Goal: Communication & Community: Answer question/provide support

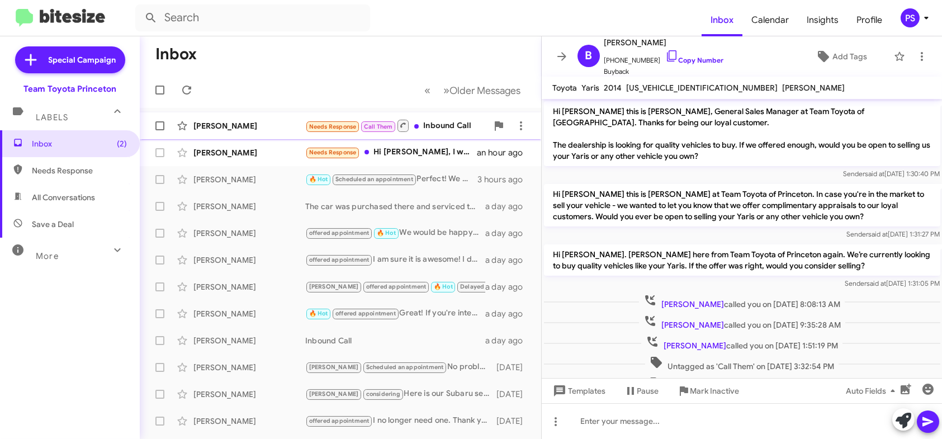
scroll to position [445, 0]
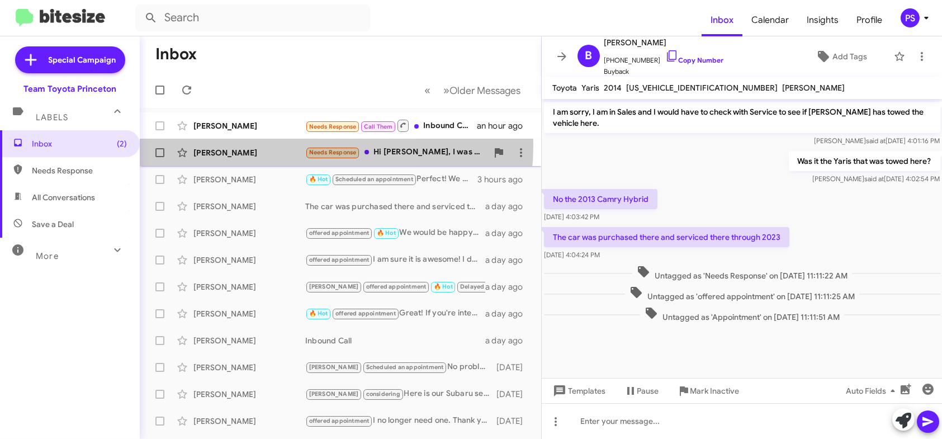
click at [263, 143] on div "David Madigan Needs Response Hi Andrew, I was writing back Kaylee, when I saw y…" at bounding box center [341, 152] width 384 height 22
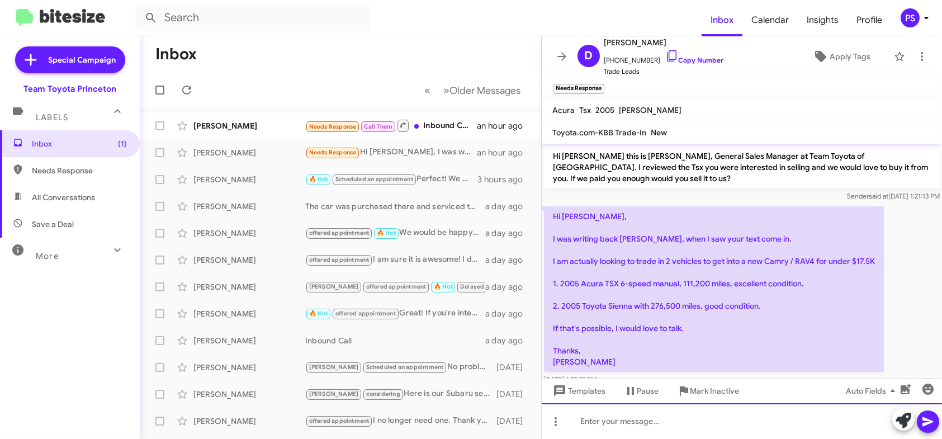
click at [756, 423] on div at bounding box center [742, 421] width 401 height 36
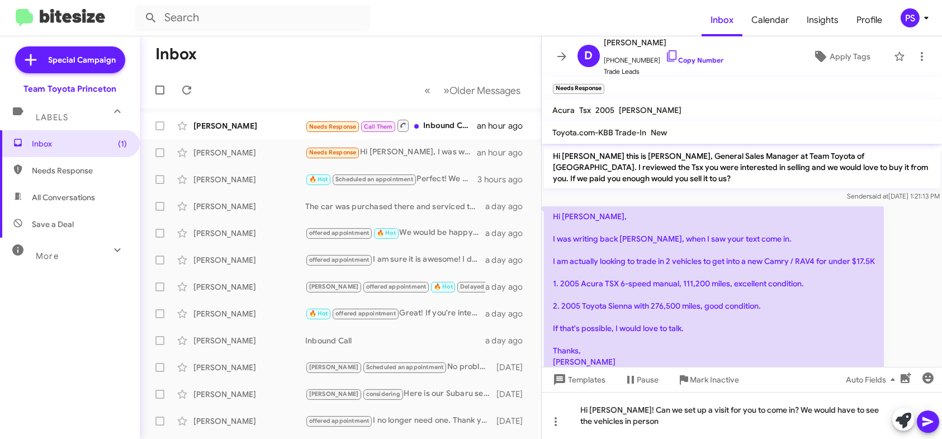
drag, startPoint x: 922, startPoint y: 420, endPoint x: 922, endPoint y: 409, distance: 11.8
click at [922, 420] on icon at bounding box center [927, 421] width 13 height 13
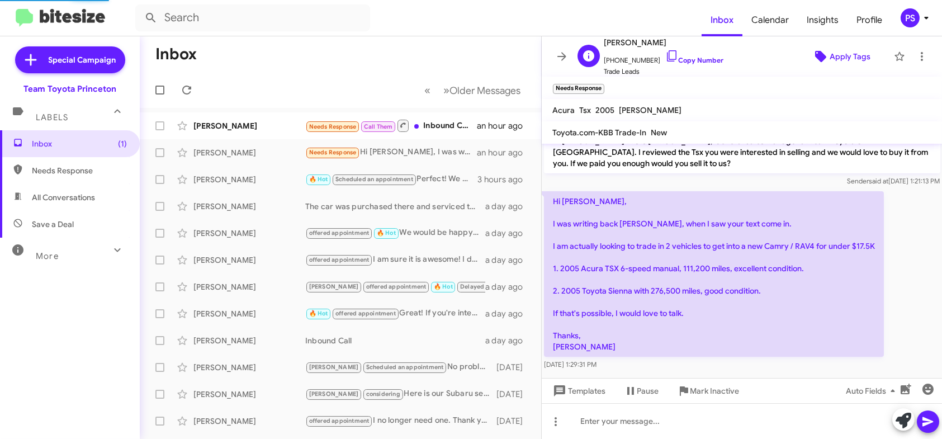
click at [856, 52] on span "Apply Tags" at bounding box center [850, 56] width 41 height 20
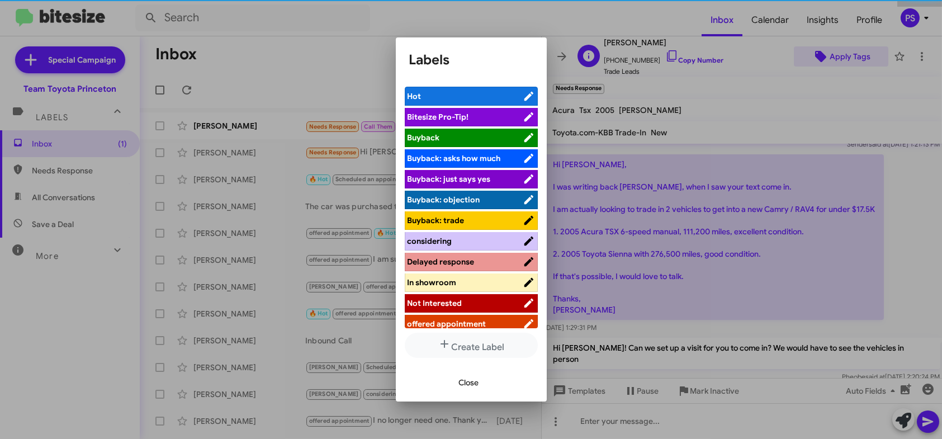
scroll to position [55, 0]
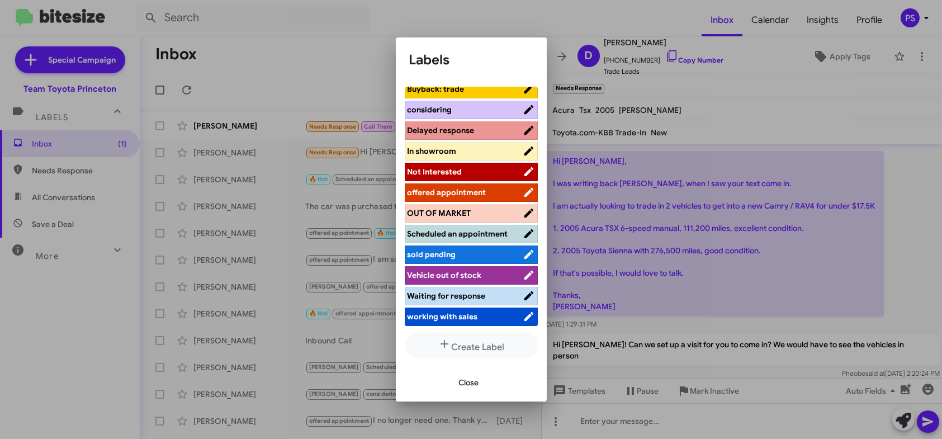
click at [453, 320] on span "working with sales" at bounding box center [443, 316] width 70 height 10
click at [443, 188] on span "offered appointment" at bounding box center [447, 192] width 79 height 10
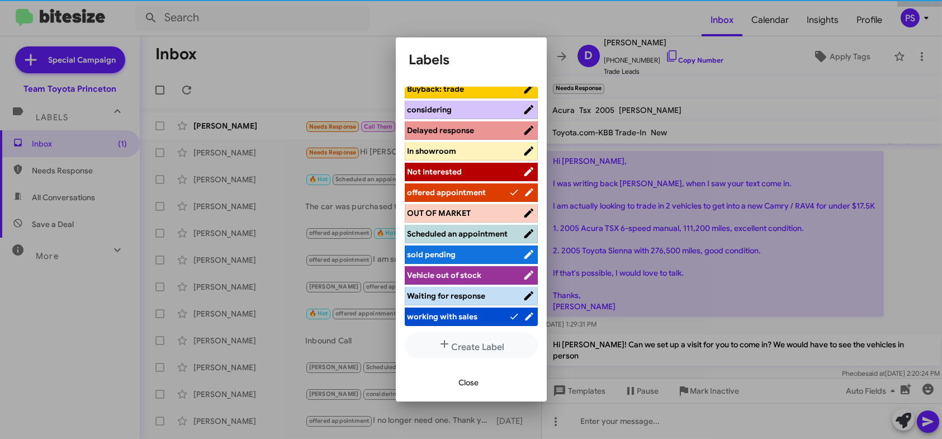
click at [469, 187] on span "offered appointment" at bounding box center [447, 192] width 79 height 10
click at [460, 187] on span "offered appointment" at bounding box center [447, 192] width 79 height 10
click at [465, 384] on span "Close" at bounding box center [469, 382] width 20 height 20
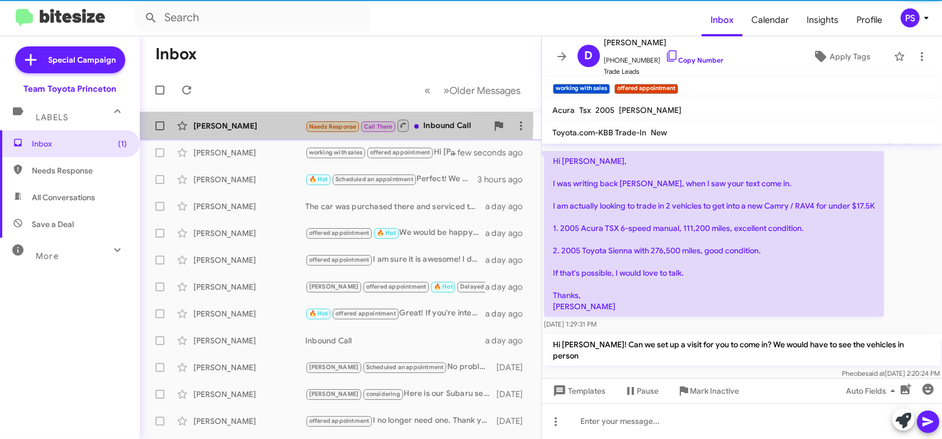
click at [287, 121] on div "[PERSON_NAME]" at bounding box center [249, 125] width 112 height 11
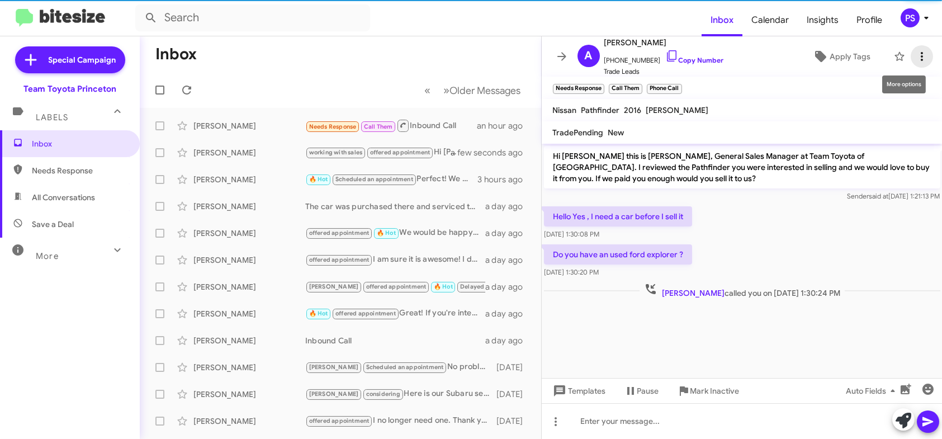
click at [915, 51] on icon at bounding box center [921, 56] width 13 height 13
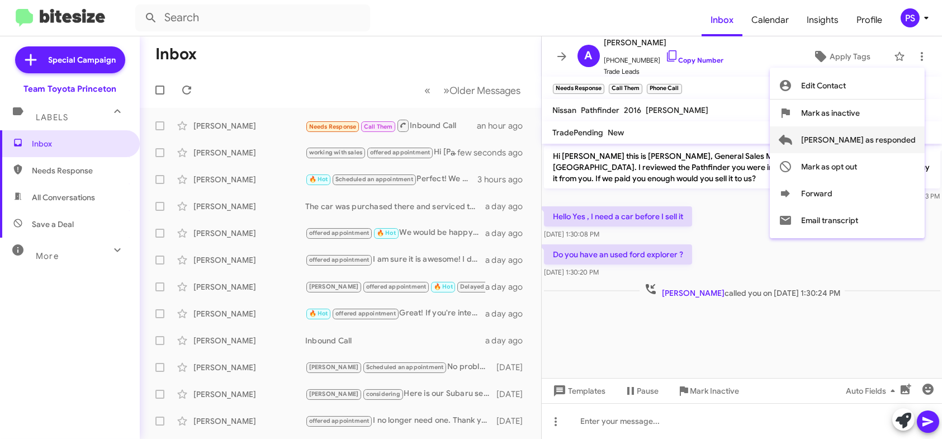
click at [906, 142] on span "Mark as responded" at bounding box center [858, 139] width 115 height 27
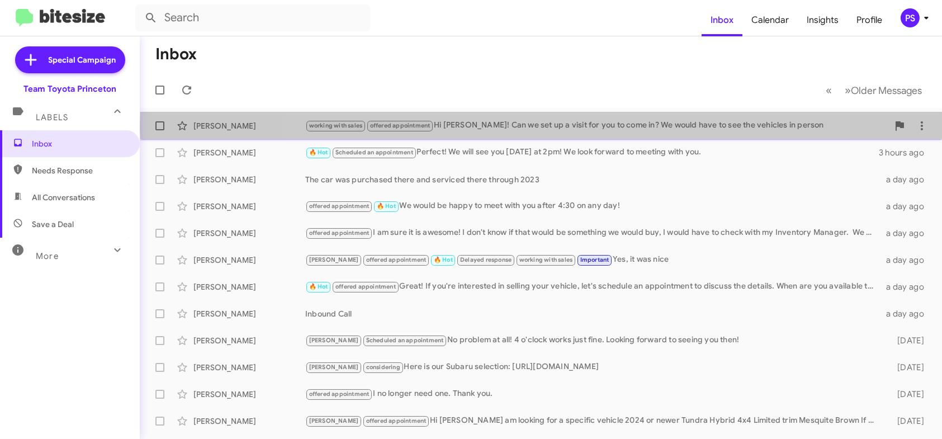
click at [563, 126] on div "working with sales offered appointment Hi David! Can we set up a visit for you …" at bounding box center [596, 125] width 583 height 13
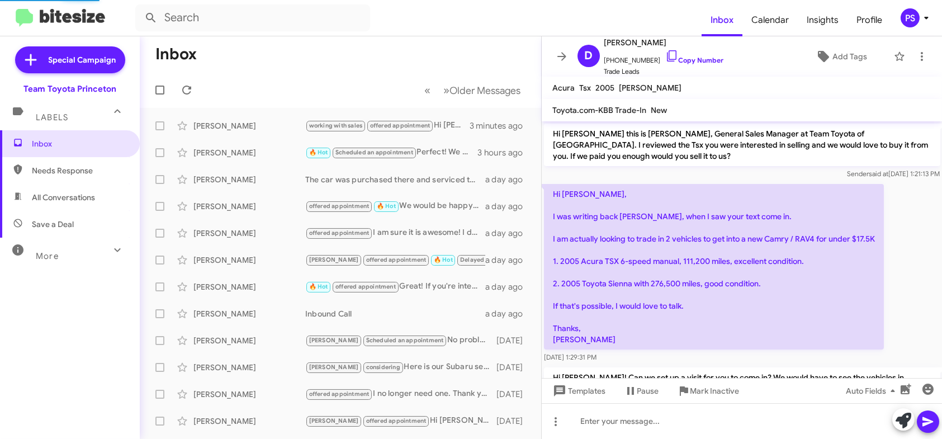
scroll to position [84, 0]
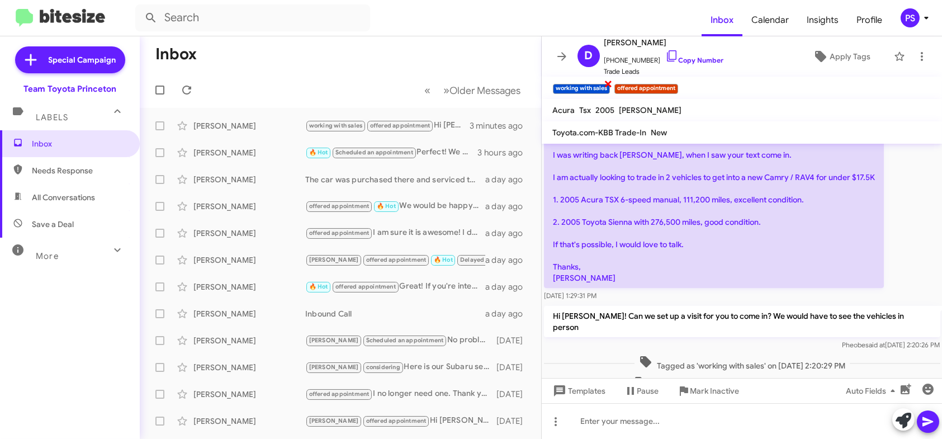
click at [608, 84] on span "×" at bounding box center [608, 83] width 9 height 13
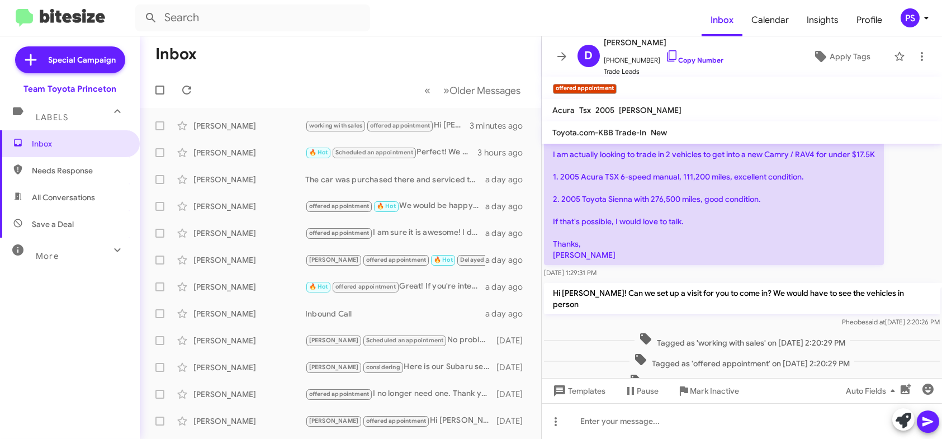
scroll to position [152, 0]
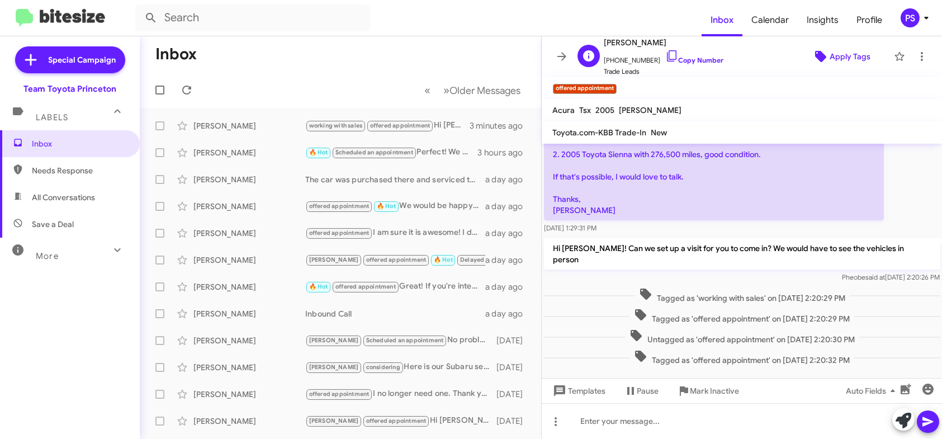
click at [851, 61] on span "Apply Tags" at bounding box center [850, 56] width 41 height 20
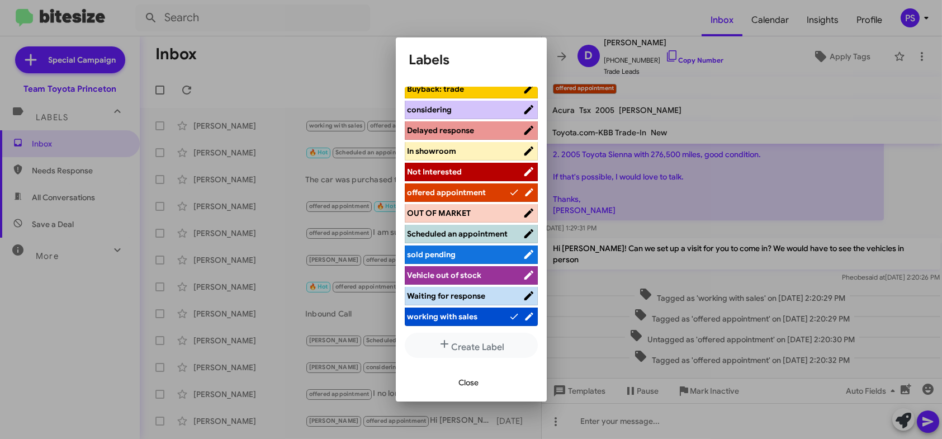
scroll to position [3, 0]
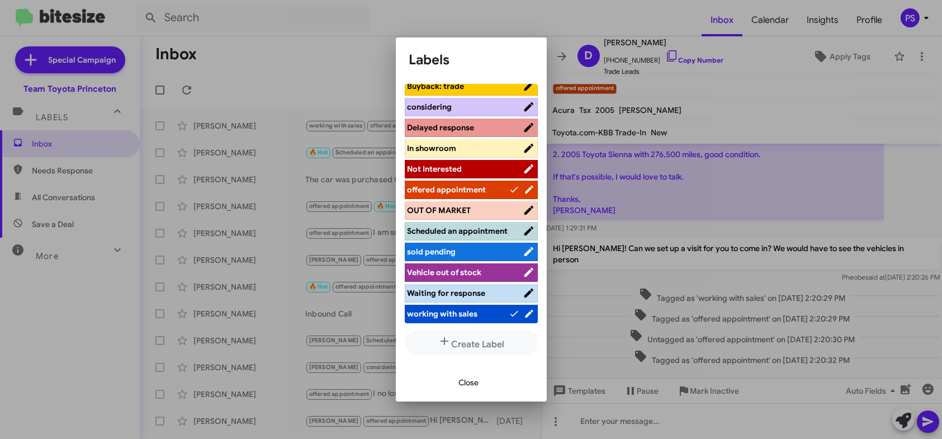
click at [487, 288] on span "Waiting for response" at bounding box center [465, 292] width 115 height 11
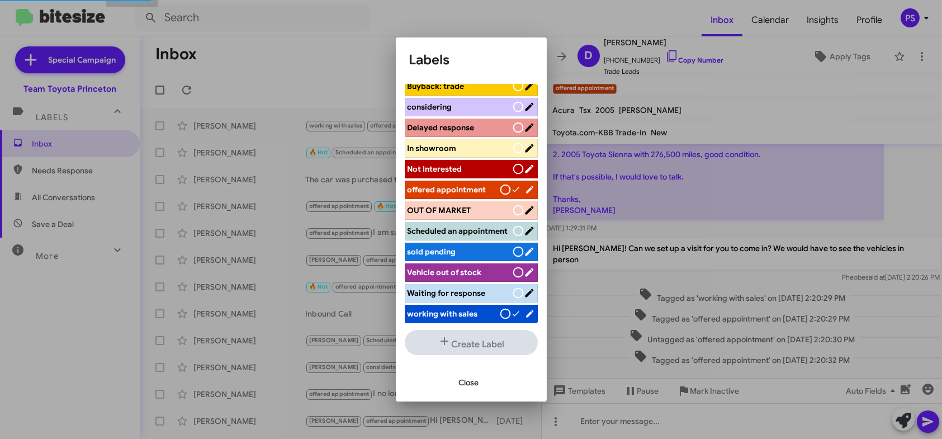
scroll to position [139, 0]
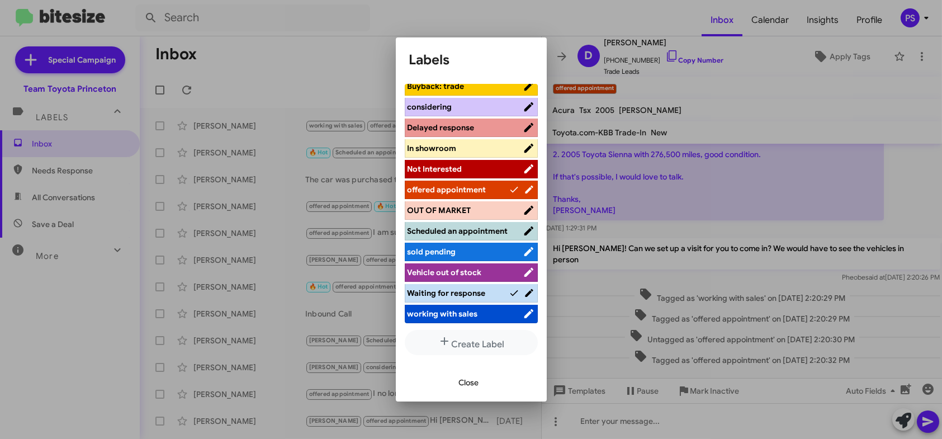
click at [470, 386] on span "Close" at bounding box center [469, 382] width 20 height 20
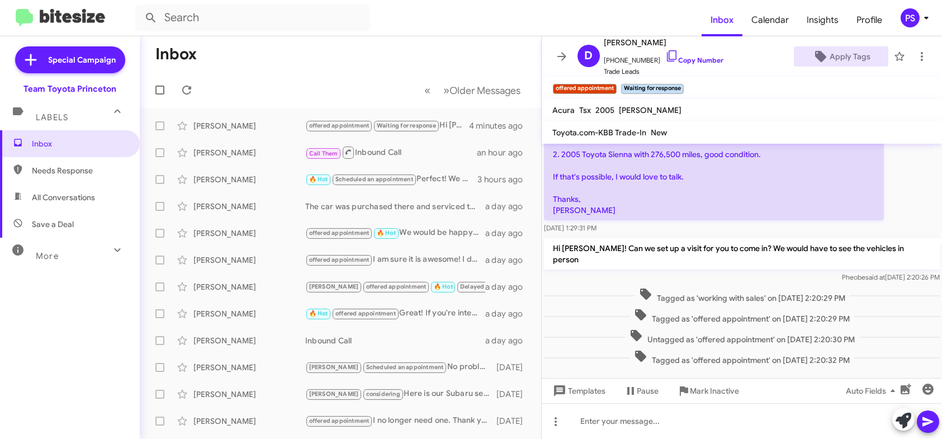
scroll to position [0, 0]
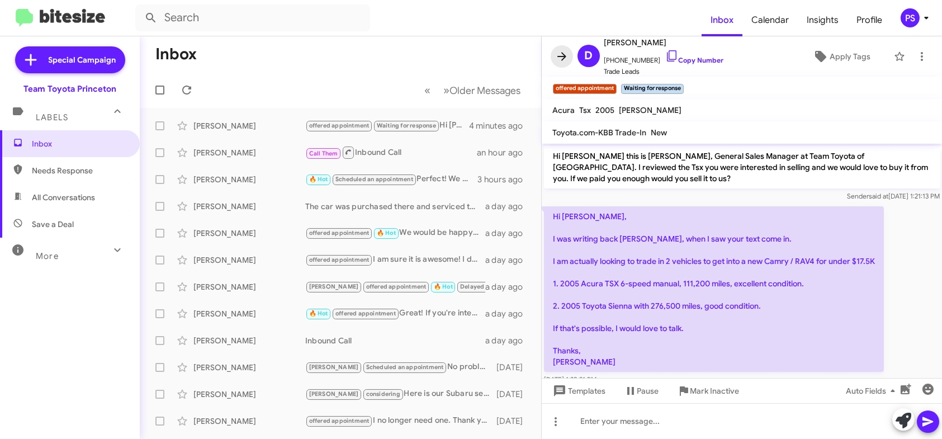
click at [570, 61] on span at bounding box center [562, 56] width 22 height 13
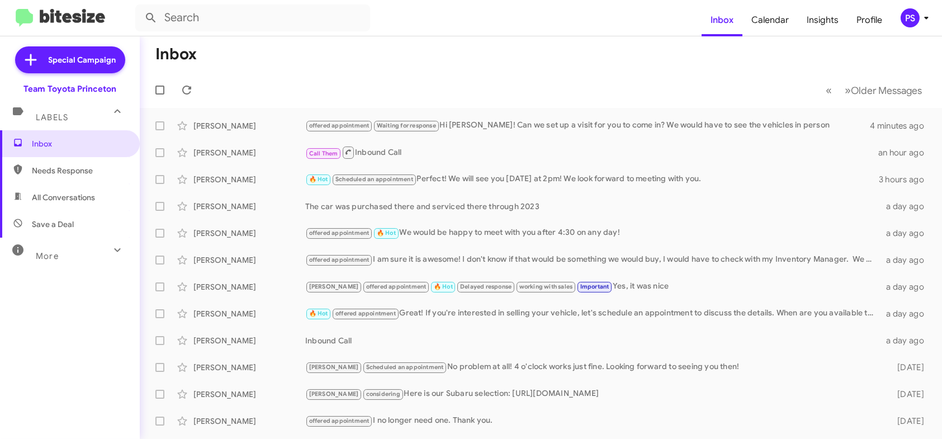
click at [64, 159] on span "Needs Response" at bounding box center [70, 170] width 140 height 27
type input "in:needs-response"
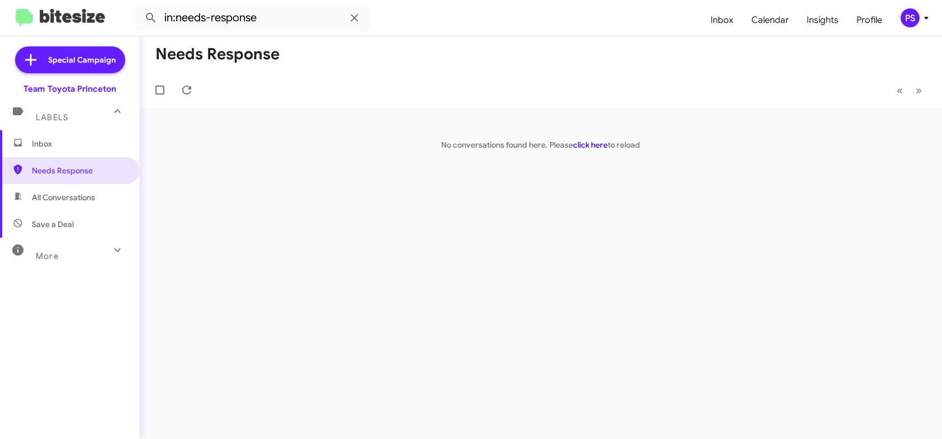
click at [583, 143] on link "click here" at bounding box center [591, 145] width 35 height 10
click at [914, 29] on mat-toolbar "in:needs-response Inbox Calendar Insights Profile PS" at bounding box center [471, 18] width 942 height 36
click at [918, 23] on div "PS" at bounding box center [910, 17] width 19 height 19
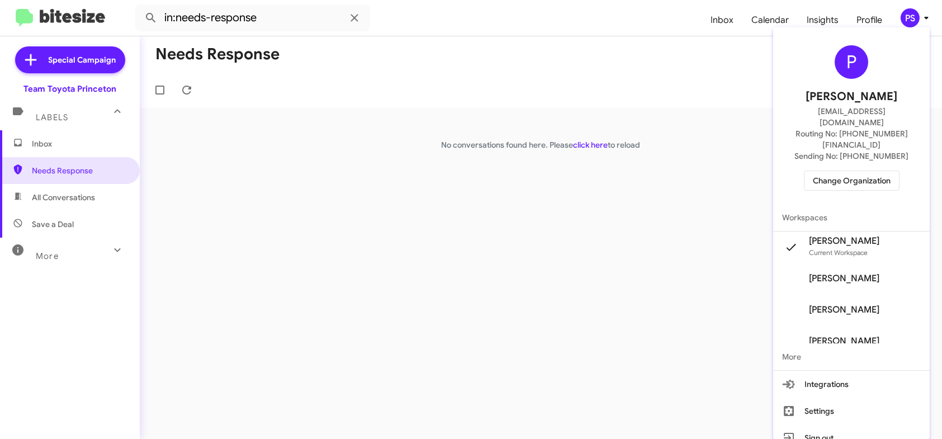
click at [861, 273] on span "Shaun Wagner's" at bounding box center [844, 278] width 70 height 11
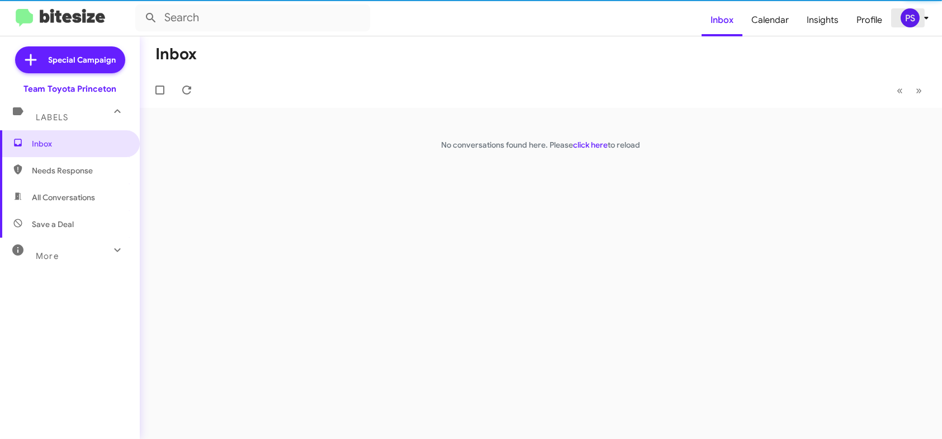
click at [911, 18] on div "PS" at bounding box center [910, 17] width 19 height 19
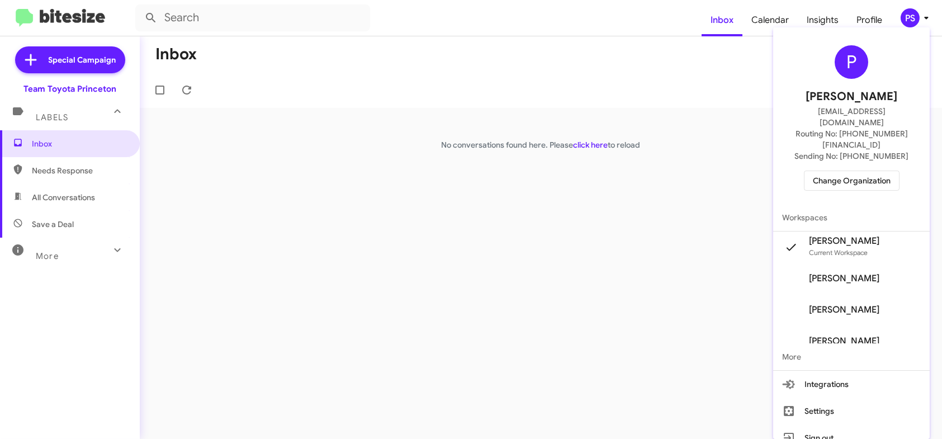
click at [844, 273] on span "Pheobe Sportelli's" at bounding box center [844, 278] width 70 height 11
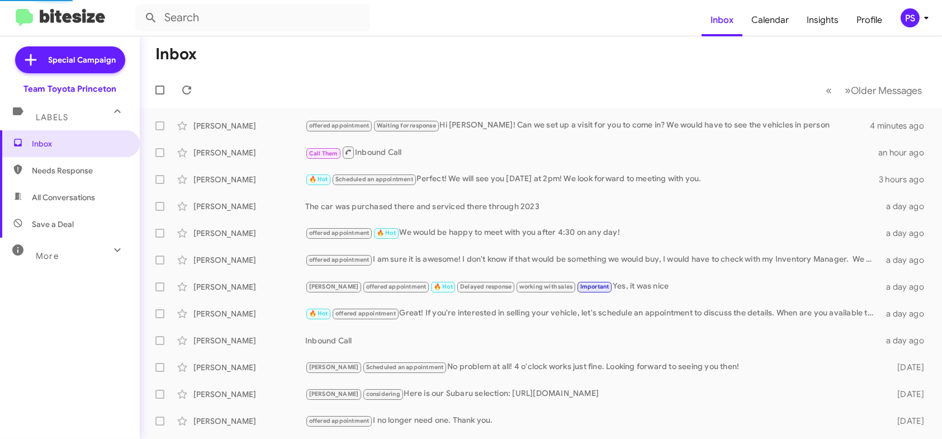
click at [70, 163] on span "Needs Response" at bounding box center [70, 170] width 140 height 27
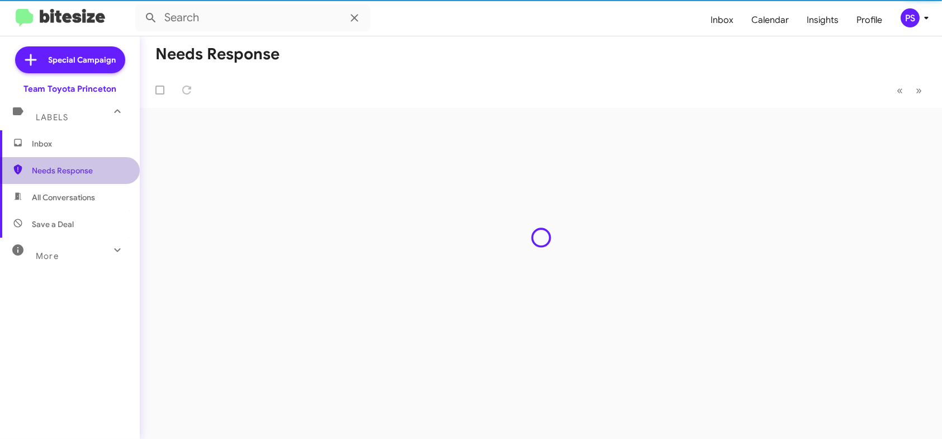
type input "in:needs-response"
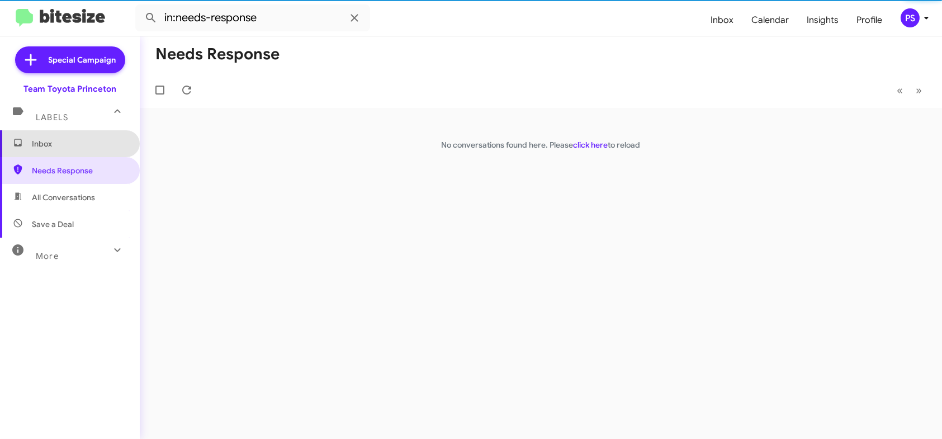
click at [84, 145] on span "Inbox" at bounding box center [79, 143] width 95 height 11
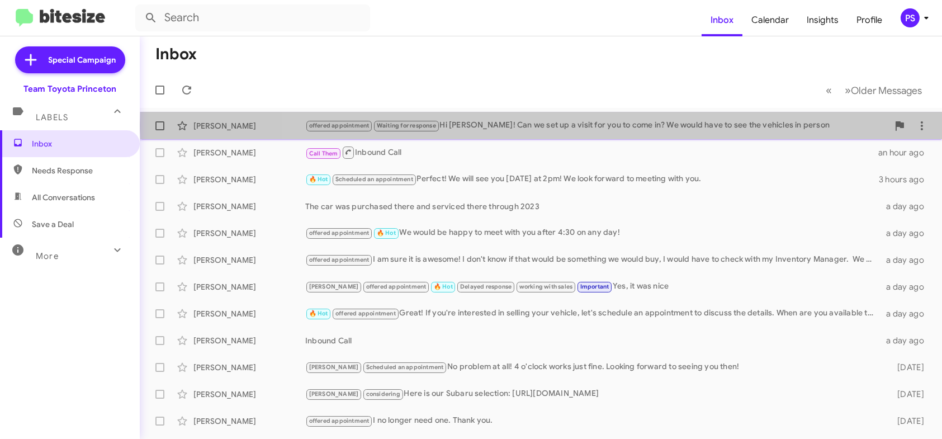
click at [561, 124] on div "offered appointment Waiting for response Hi [PERSON_NAME]! Can we set up a visi…" at bounding box center [596, 125] width 583 height 13
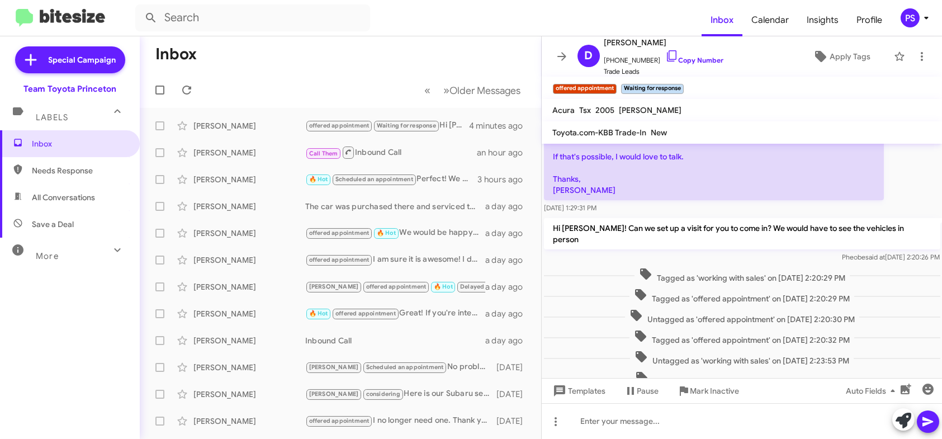
scroll to position [200, 0]
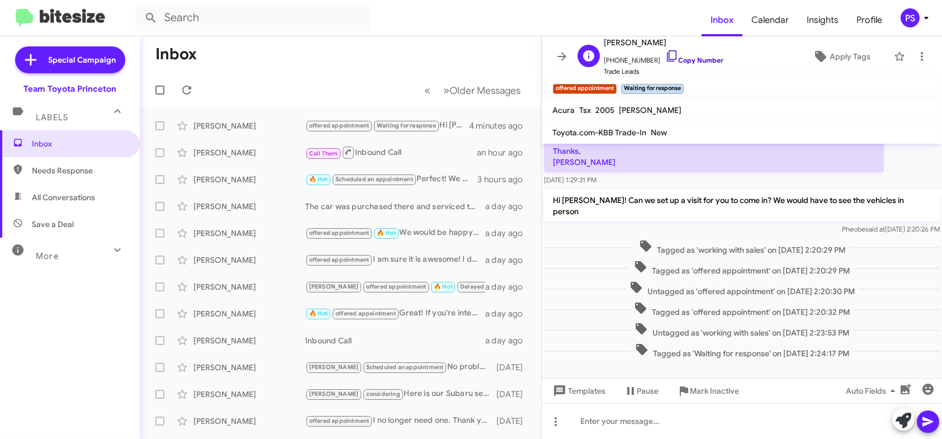
click at [665, 53] on icon at bounding box center [671, 55] width 13 height 13
click at [745, 434] on div at bounding box center [742, 421] width 401 height 36
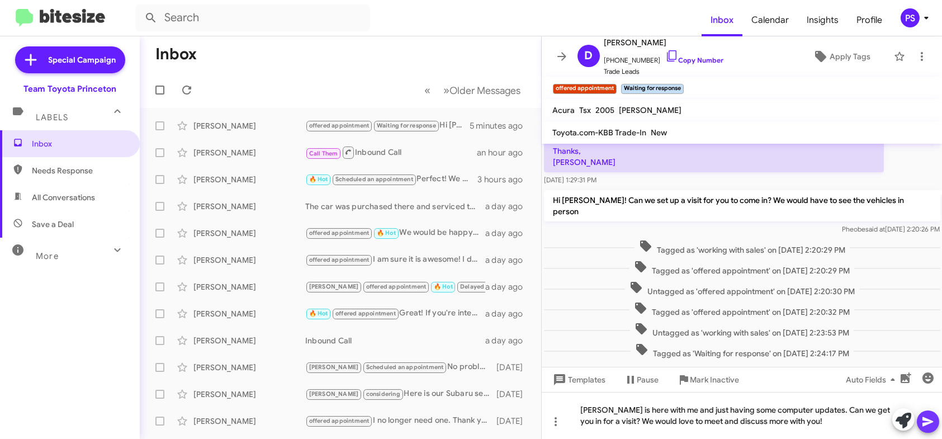
click at [922, 419] on icon at bounding box center [927, 421] width 13 height 13
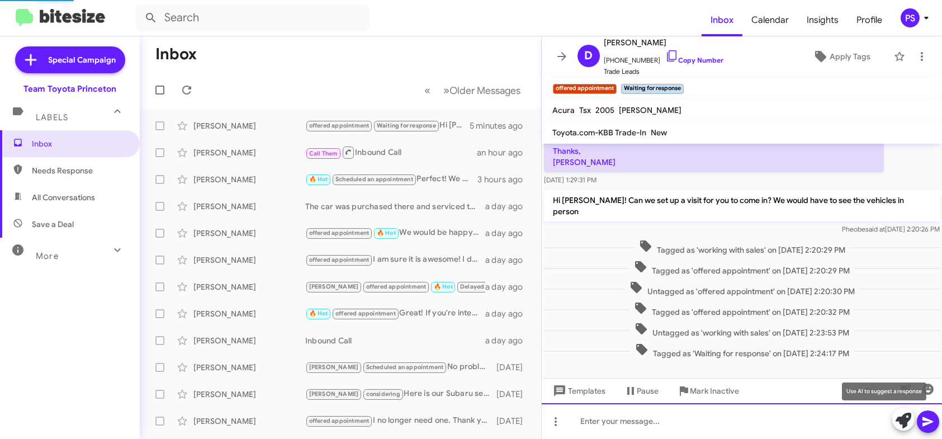
scroll to position [0, 0]
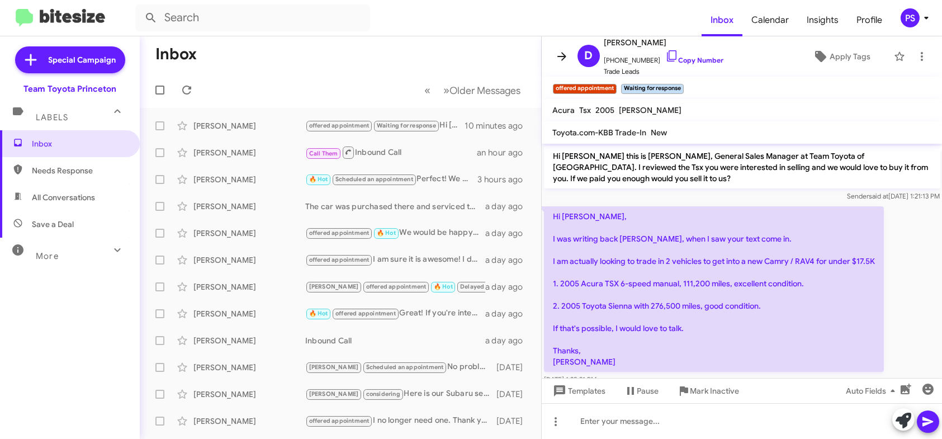
click at [562, 61] on icon at bounding box center [561, 56] width 13 height 13
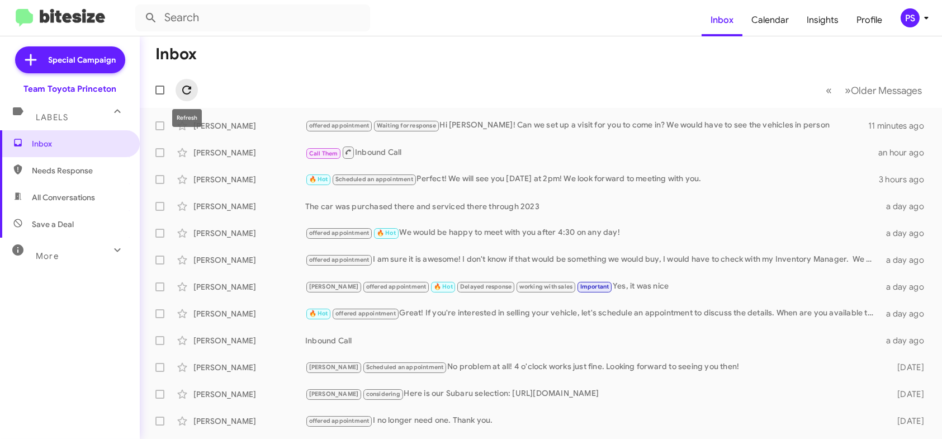
click at [192, 84] on icon at bounding box center [186, 89] width 13 height 13
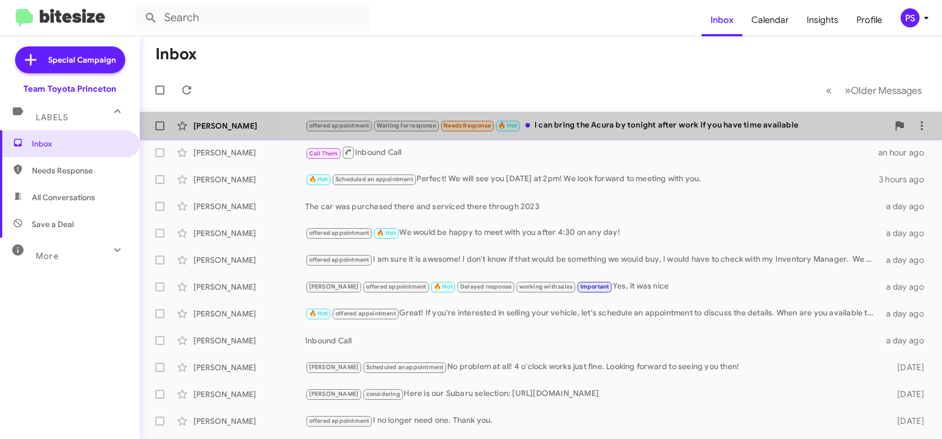
click at [604, 134] on div "[PERSON_NAME] offered appointment Waiting for response Needs Response 🔥 Hot I c…" at bounding box center [541, 126] width 784 height 22
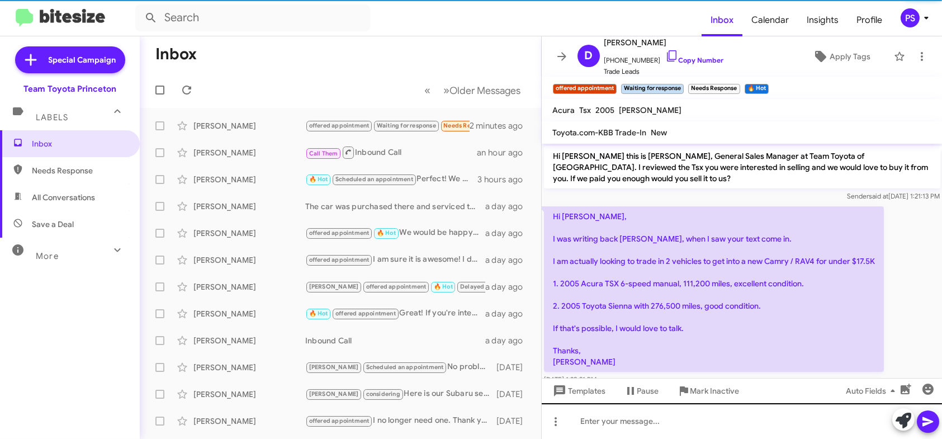
scroll to position [269, 0]
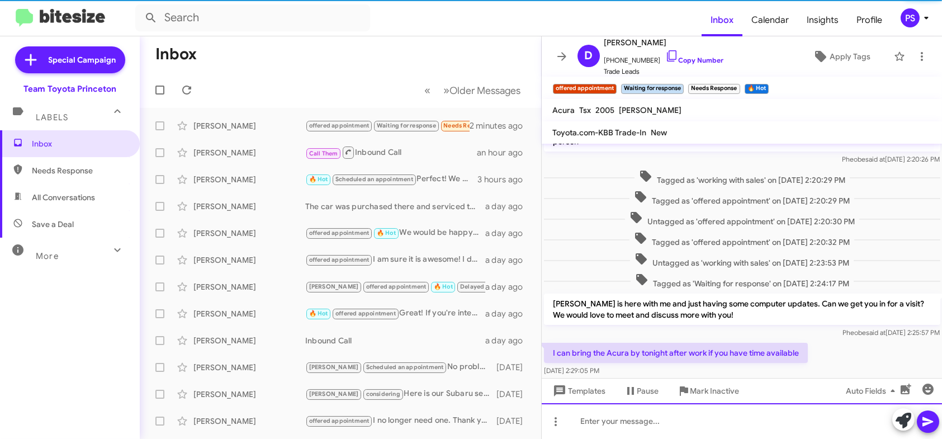
click at [678, 421] on div at bounding box center [742, 421] width 401 height 36
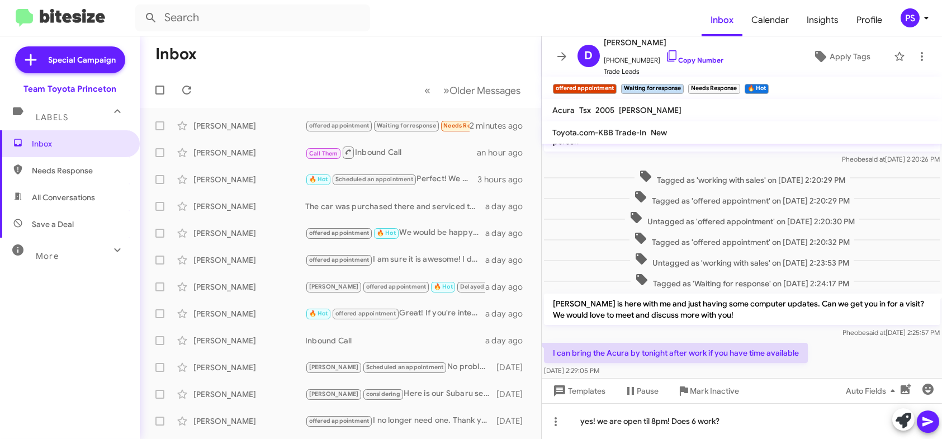
click at [930, 423] on icon at bounding box center [927, 422] width 11 height 10
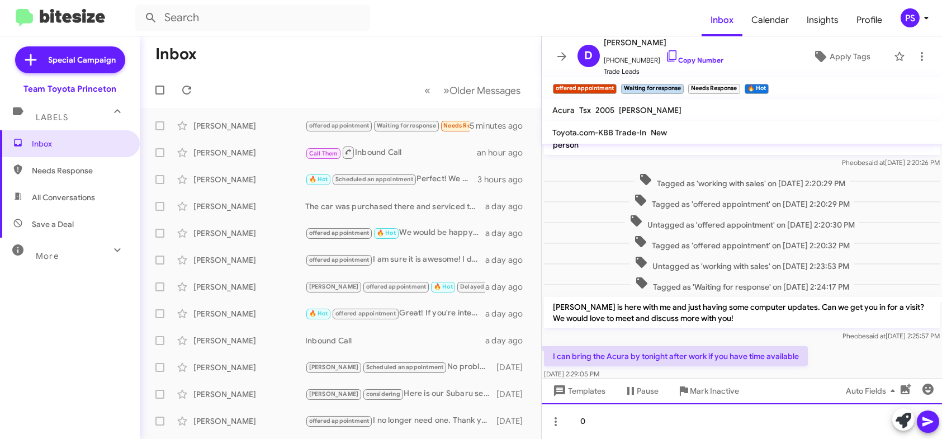
scroll to position [333, 0]
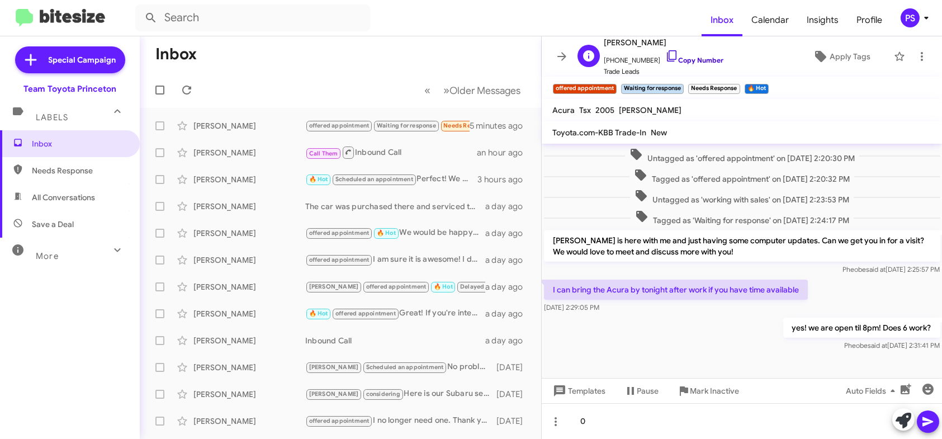
click at [665, 52] on icon at bounding box center [671, 55] width 13 height 13
click at [556, 59] on icon at bounding box center [561, 56] width 13 height 13
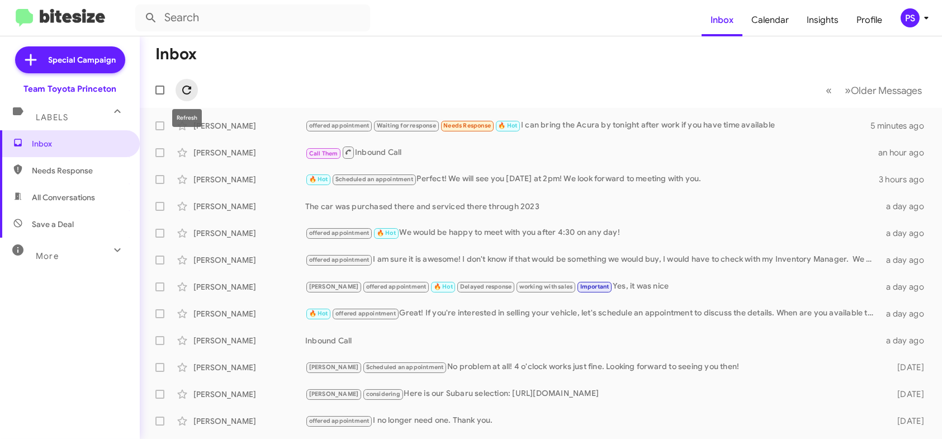
click at [193, 95] on span at bounding box center [187, 89] width 22 height 13
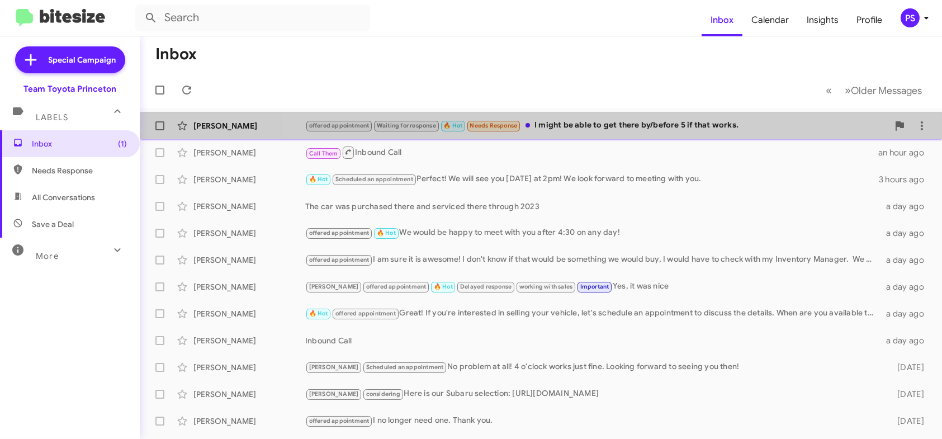
click at [604, 127] on div "offered appointment Waiting for response 🔥 Hot Needs Response I might be able t…" at bounding box center [596, 125] width 583 height 13
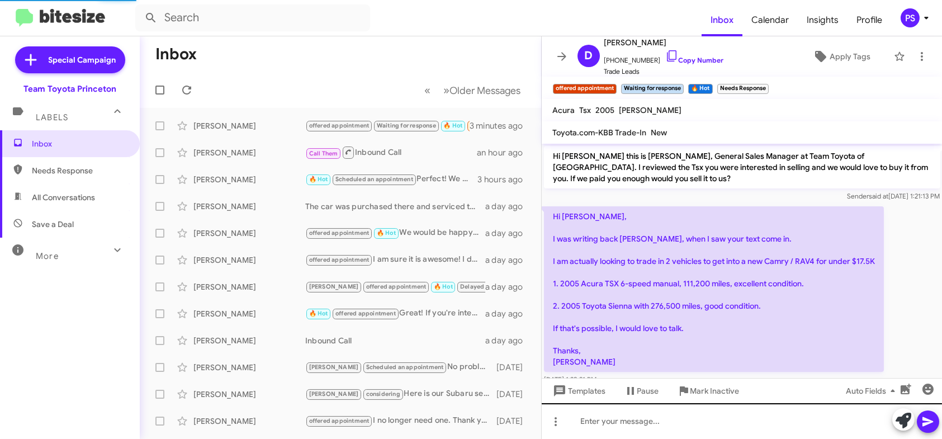
scroll to position [351, 0]
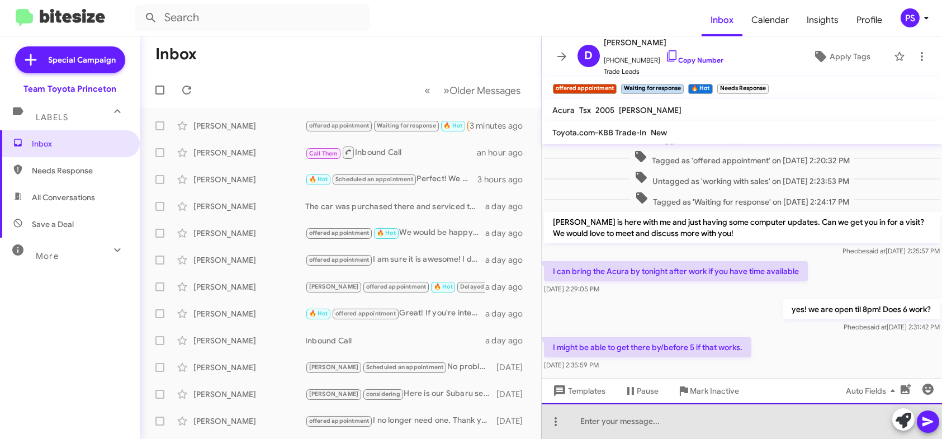
click at [727, 418] on div at bounding box center [742, 421] width 401 height 36
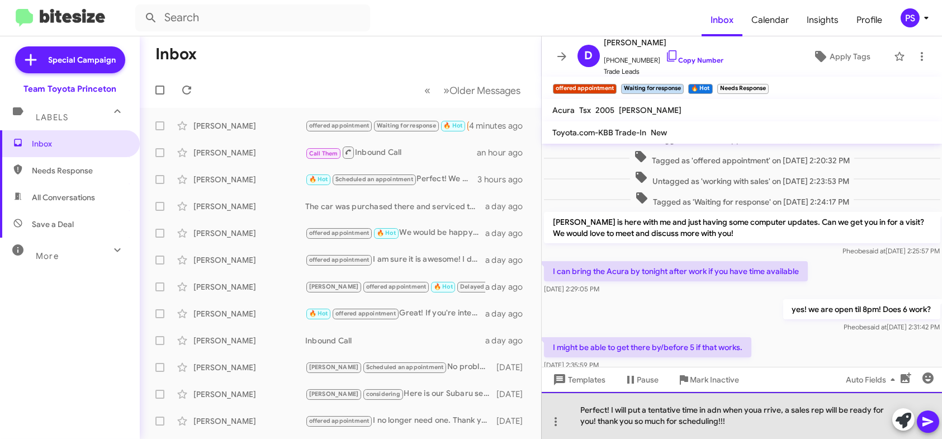
click at [720, 414] on div "Perfect! I will put a tentative time in adn when youa rrive, a sales rep will b…" at bounding box center [742, 415] width 401 height 47
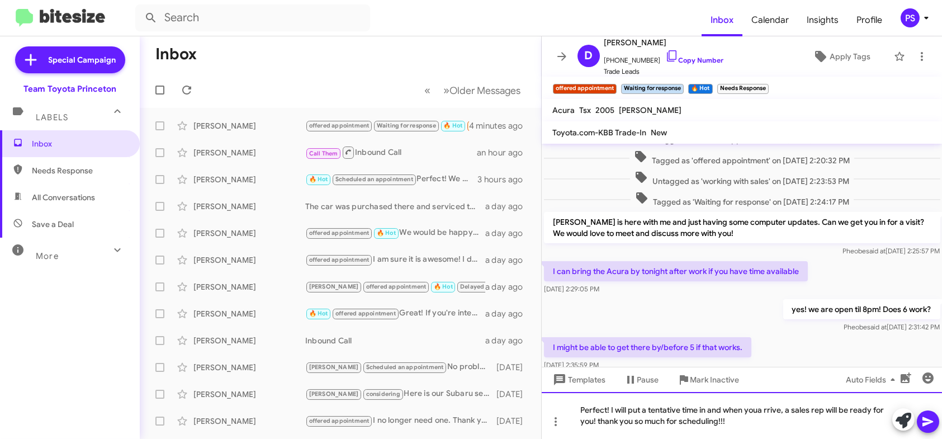
click at [759, 405] on div "Perfect! I will put a tentative time in and when youa rrive, a sales rep will b…" at bounding box center [742, 415] width 401 height 47
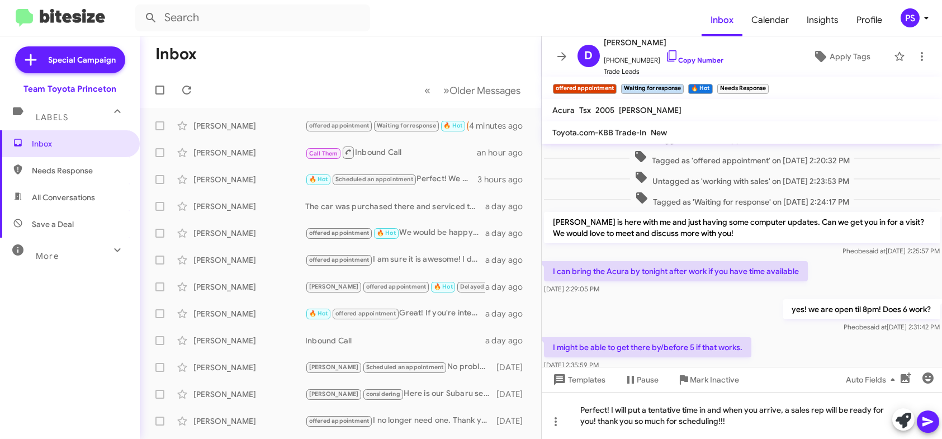
click at [934, 424] on icon at bounding box center [927, 421] width 13 height 13
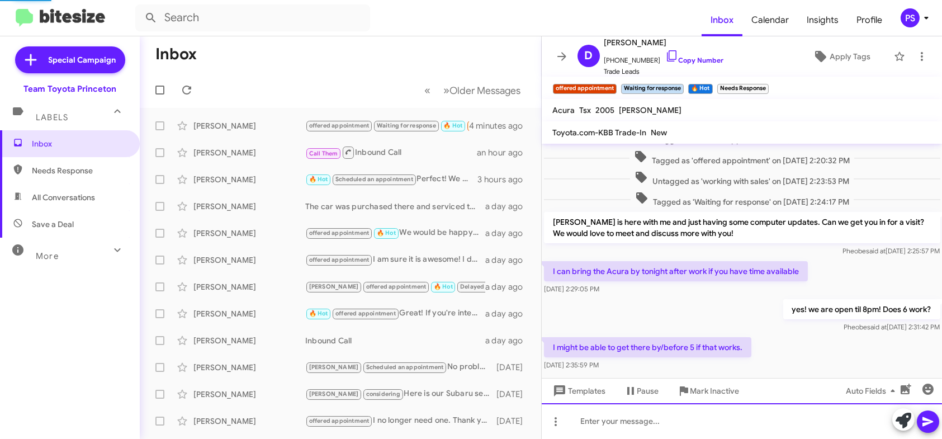
scroll to position [0, 0]
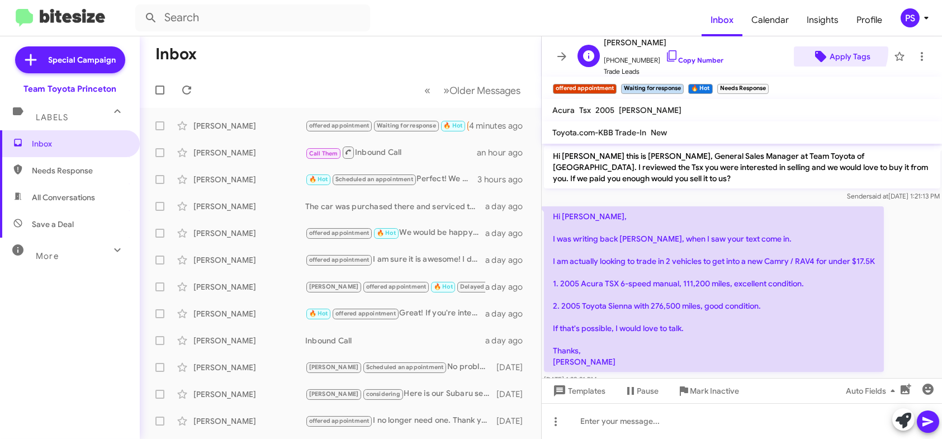
click at [832, 50] on span "Apply Tags" at bounding box center [850, 56] width 41 height 20
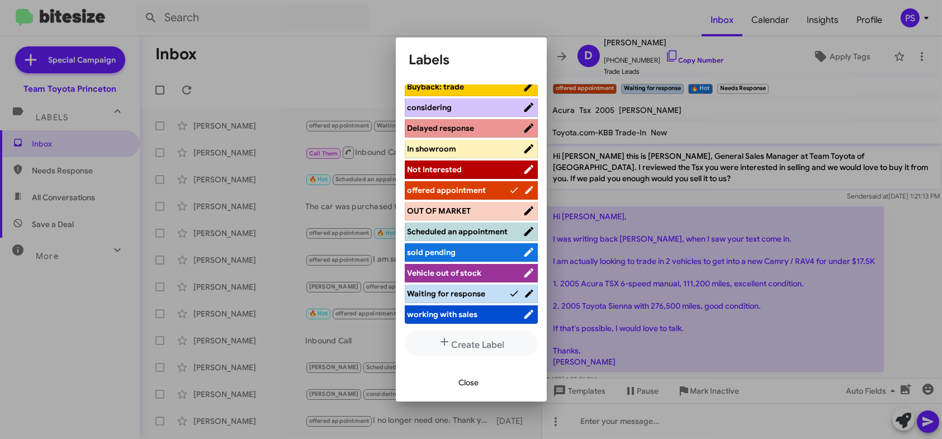
scroll to position [3, 0]
click at [463, 231] on span "Scheduled an appointment" at bounding box center [465, 230] width 115 height 11
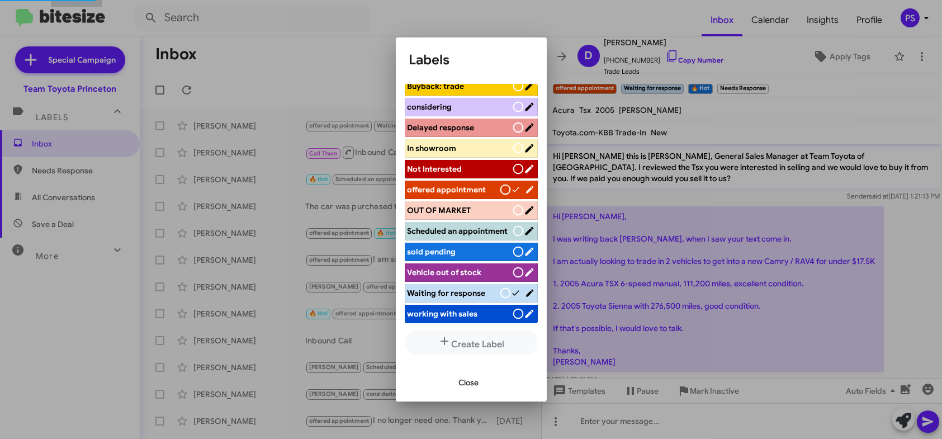
scroll to position [139, 0]
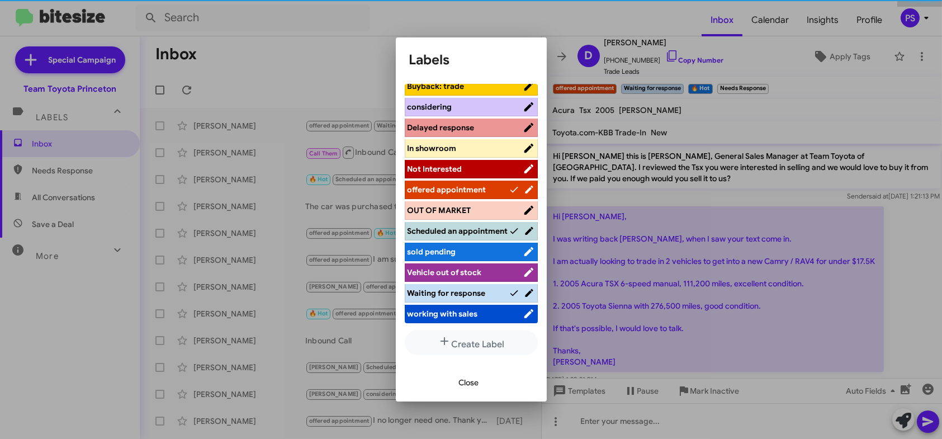
click at [476, 387] on span "Close" at bounding box center [469, 382] width 20 height 20
